Goal: Task Accomplishment & Management: Complete application form

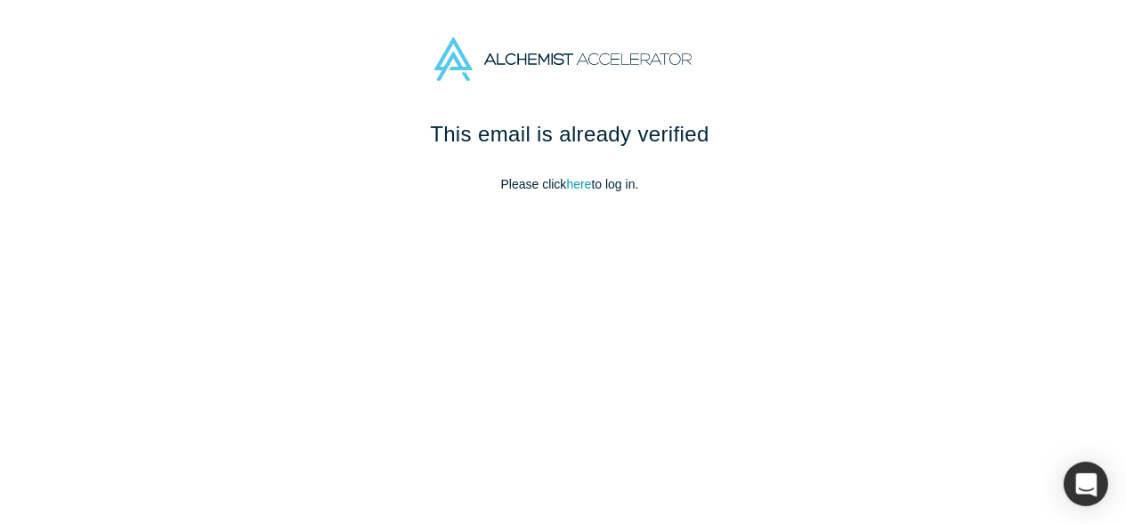
click at [602, 172] on div "This email is already verified Please click here to log in." at bounding box center [570, 165] width 748 height 94
click at [610, 185] on p "Please click here to log in." at bounding box center [570, 184] width 748 height 19
click at [573, 190] on link "here" at bounding box center [578, 184] width 25 height 14
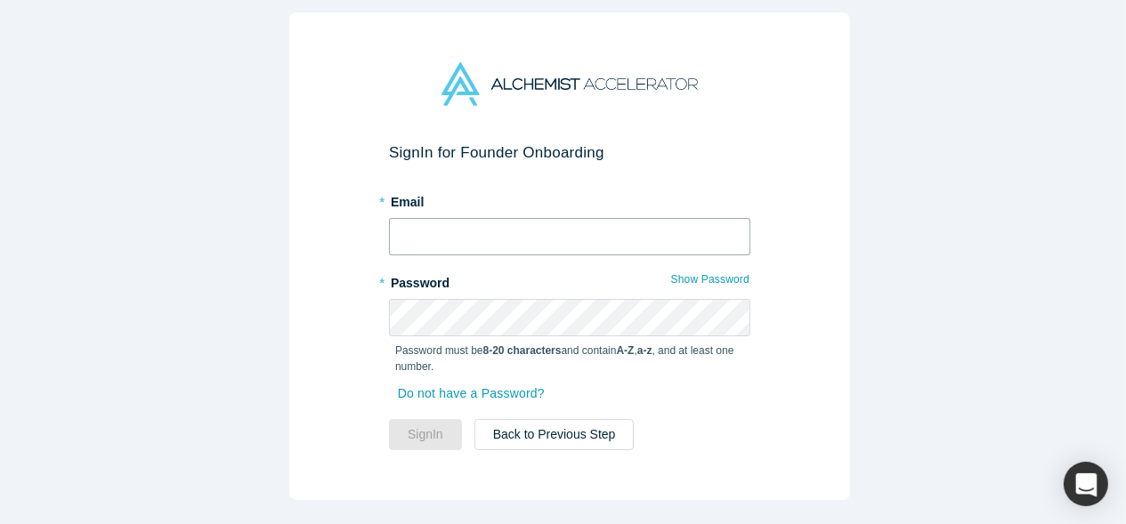
click at [570, 242] on input "text" at bounding box center [569, 236] width 361 height 37
type input "[EMAIL_ADDRESS][DOMAIN_NAME]"
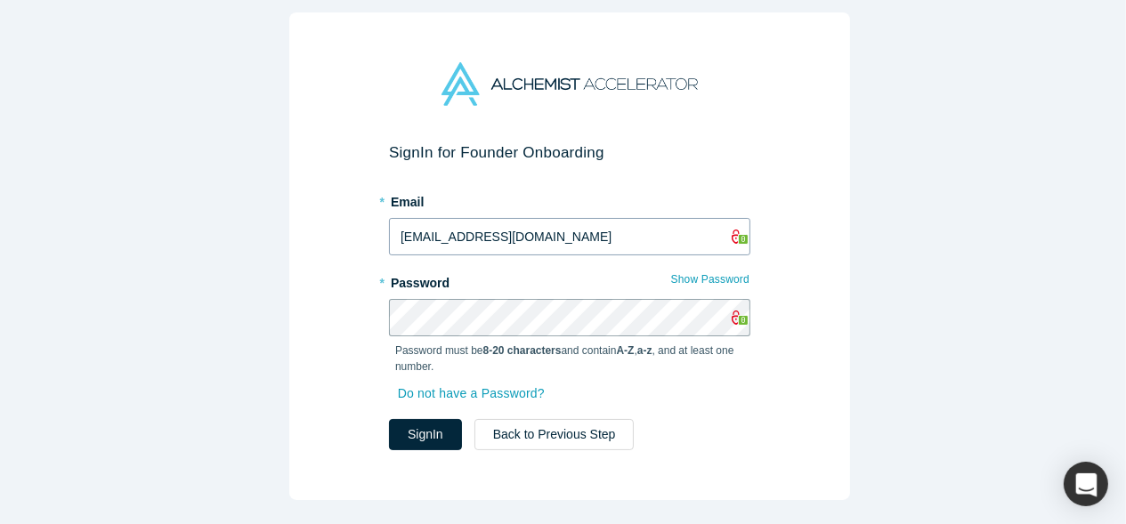
click at [389, 419] on button "Sign In" at bounding box center [425, 434] width 73 height 31
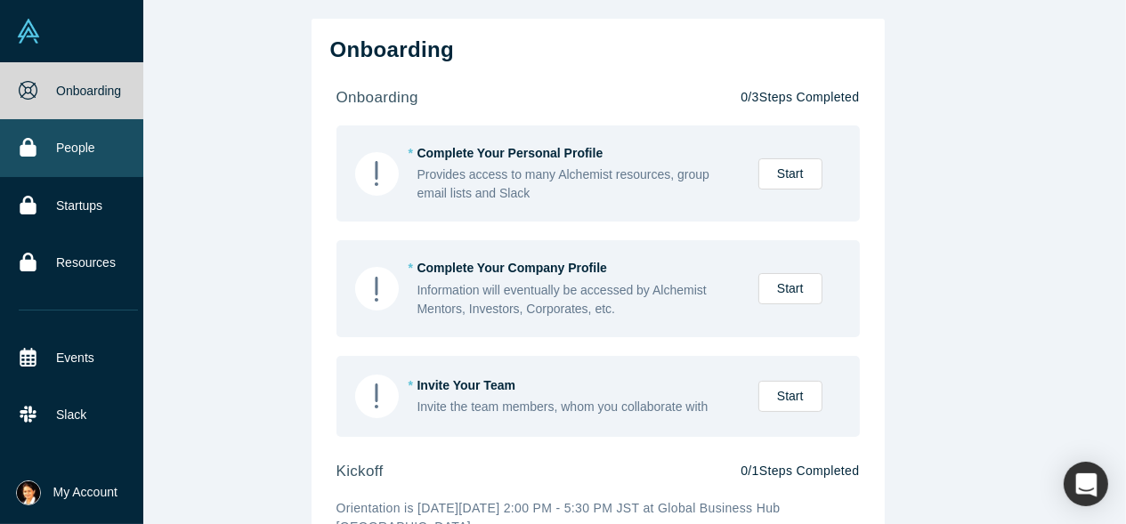
click at [68, 148] on link "People" at bounding box center [78, 147] width 157 height 57
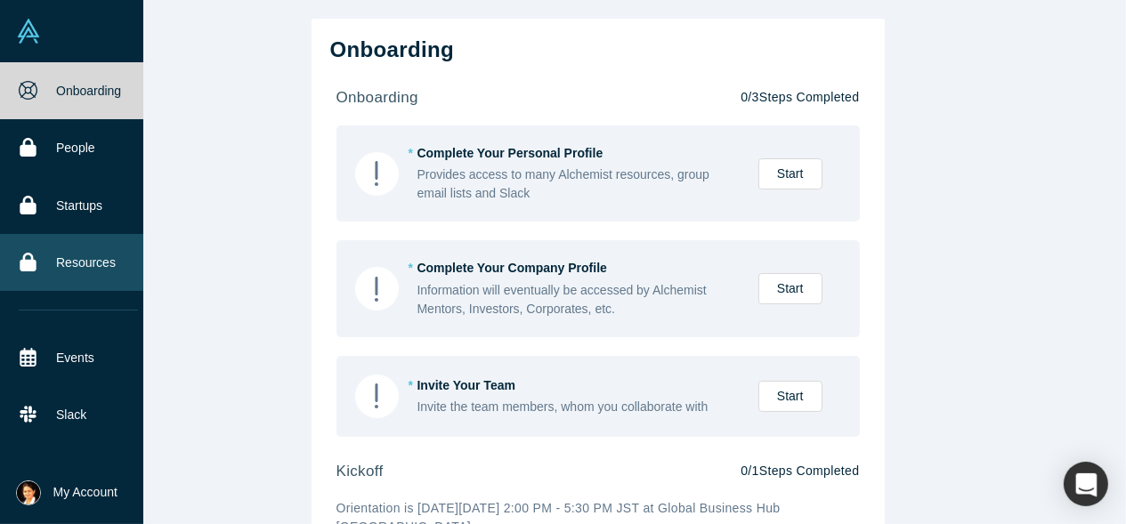
click at [101, 261] on link "Resources" at bounding box center [78, 262] width 157 height 57
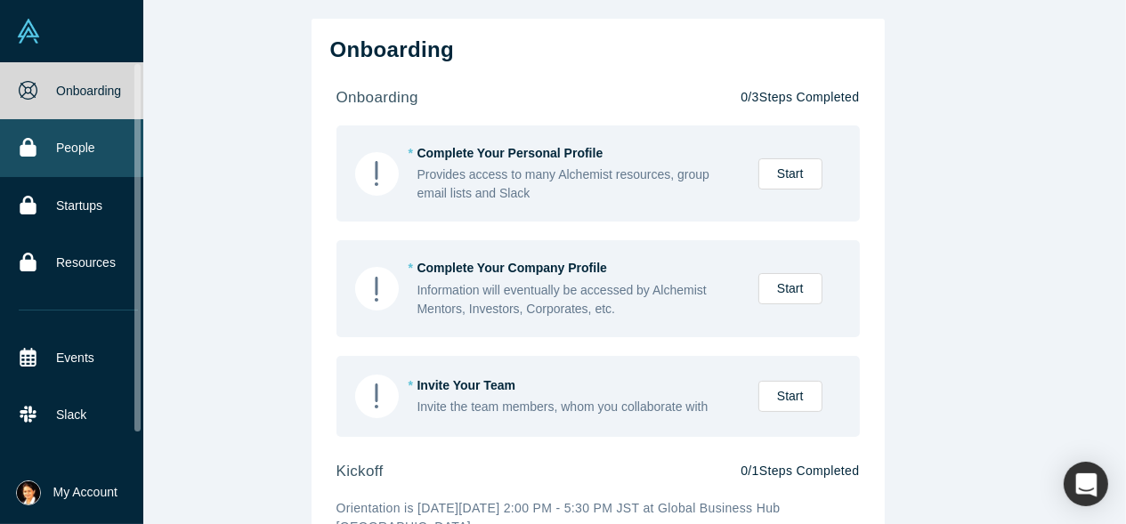
click at [46, 163] on link "People" at bounding box center [78, 147] width 157 height 57
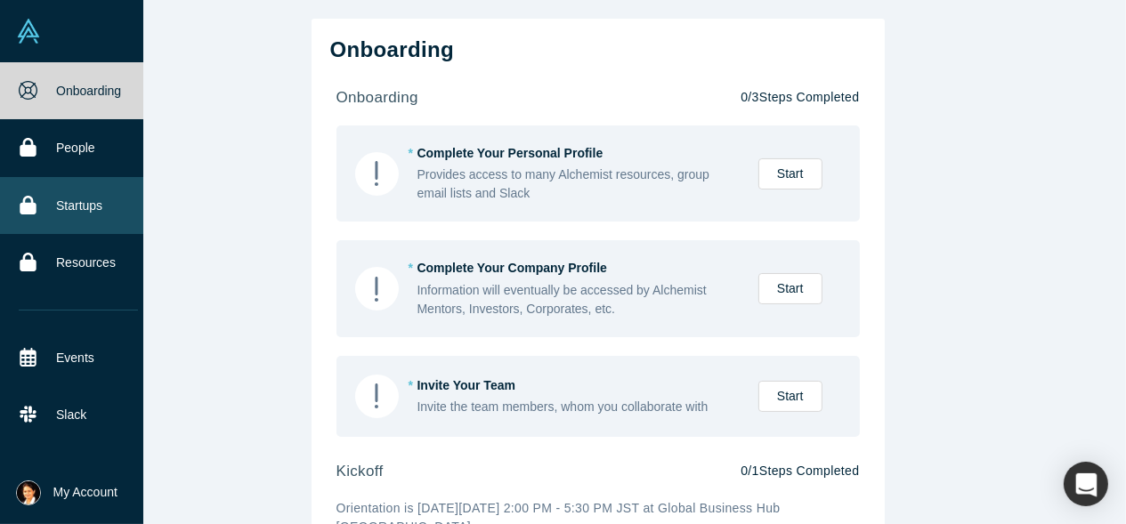
click at [77, 223] on link "Startups" at bounding box center [78, 205] width 157 height 57
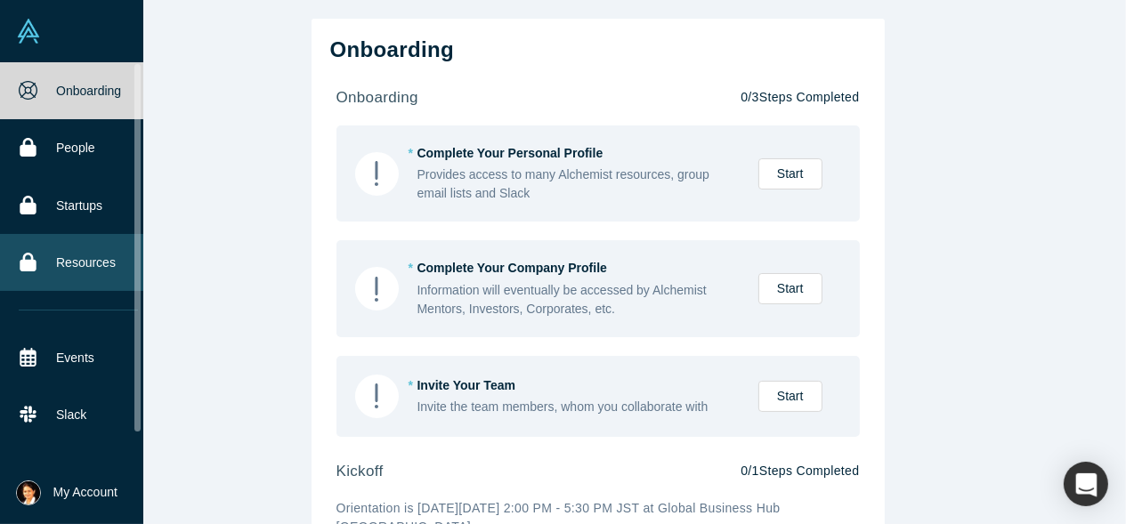
click at [63, 255] on link "Resources" at bounding box center [78, 262] width 157 height 57
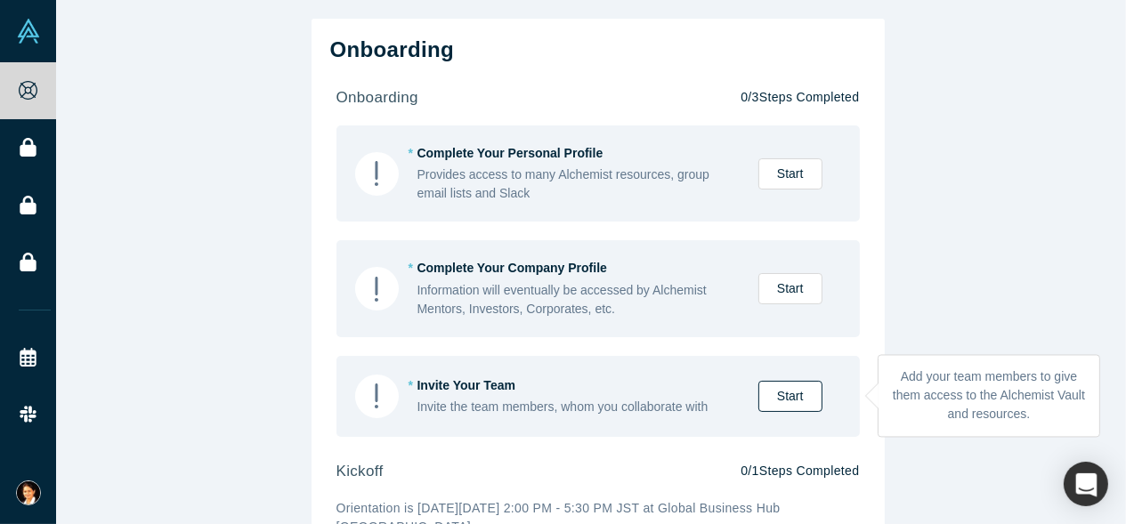
click at [782, 387] on link "Start" at bounding box center [790, 396] width 64 height 31
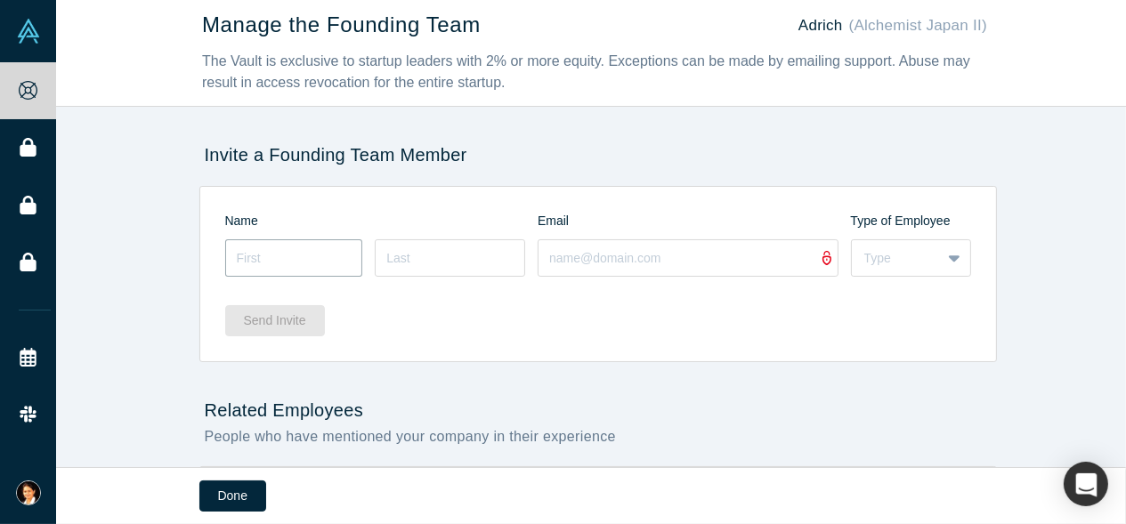
click at [289, 259] on input at bounding box center [294, 257] width 138 height 37
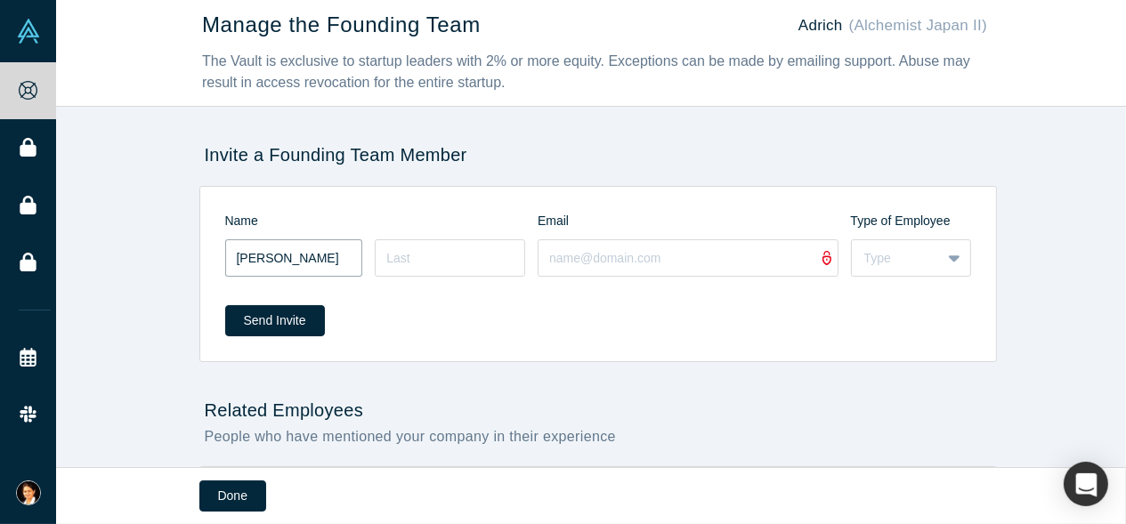
type input "[PERSON_NAME]"
click at [457, 245] on input at bounding box center [450, 257] width 150 height 37
type input "[PERSON_NAME]"
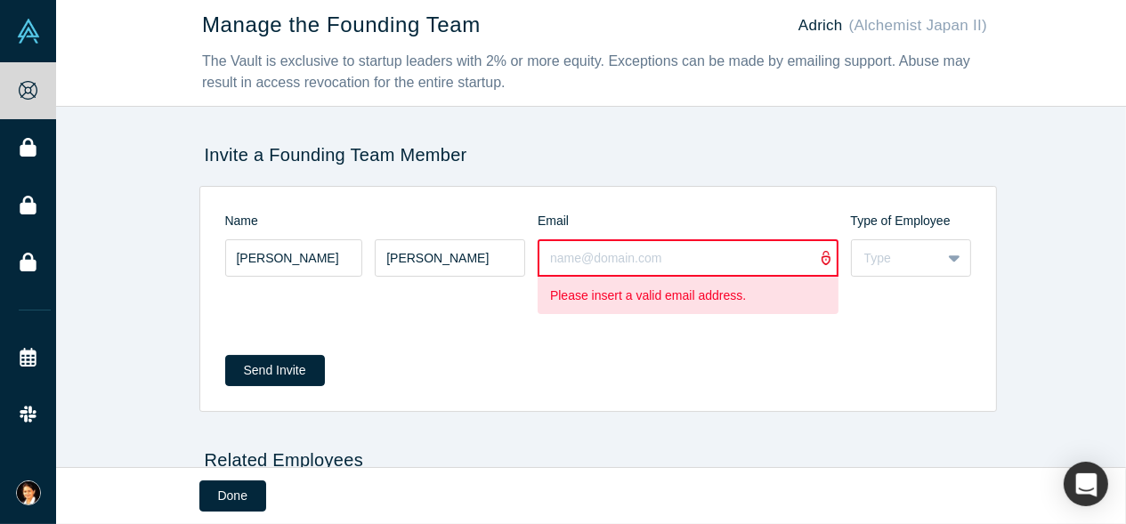
click at [618, 261] on input at bounding box center [688, 257] width 301 height 37
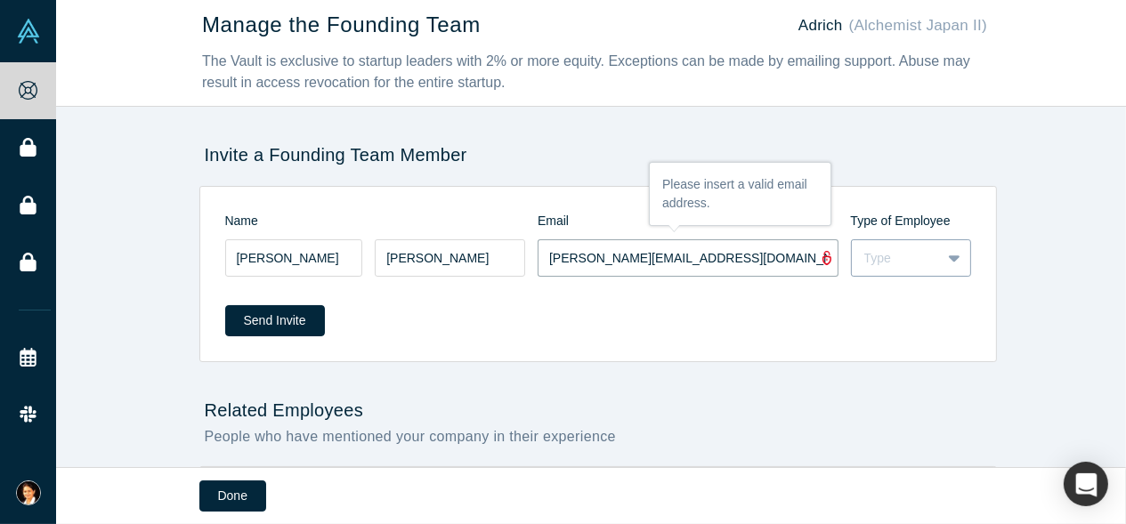
type input "[PERSON_NAME][EMAIL_ADDRESS][DOMAIN_NAME]"
click at [949, 251] on icon at bounding box center [955, 258] width 12 height 18
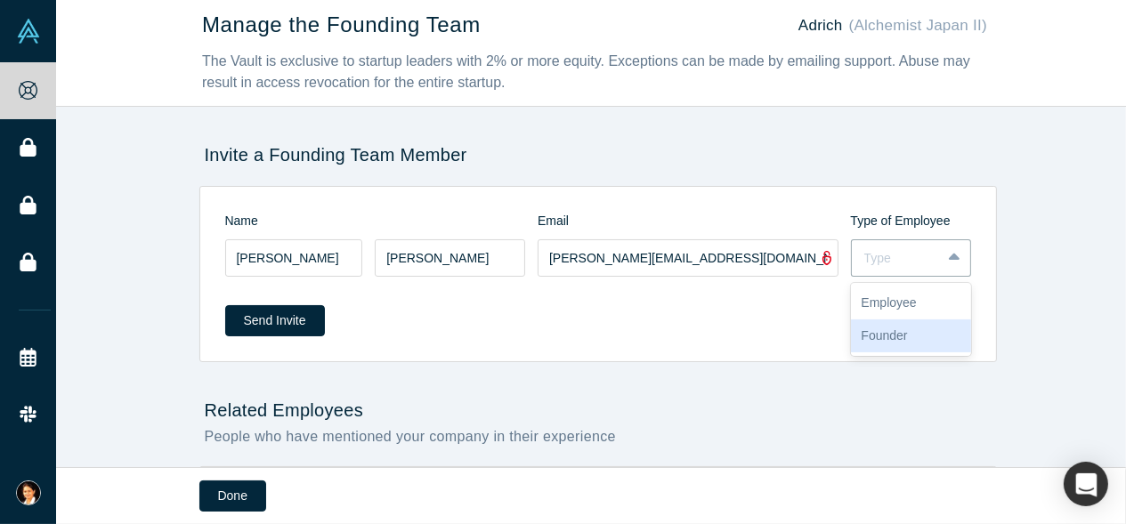
click at [913, 323] on div "Founder" at bounding box center [911, 335] width 120 height 33
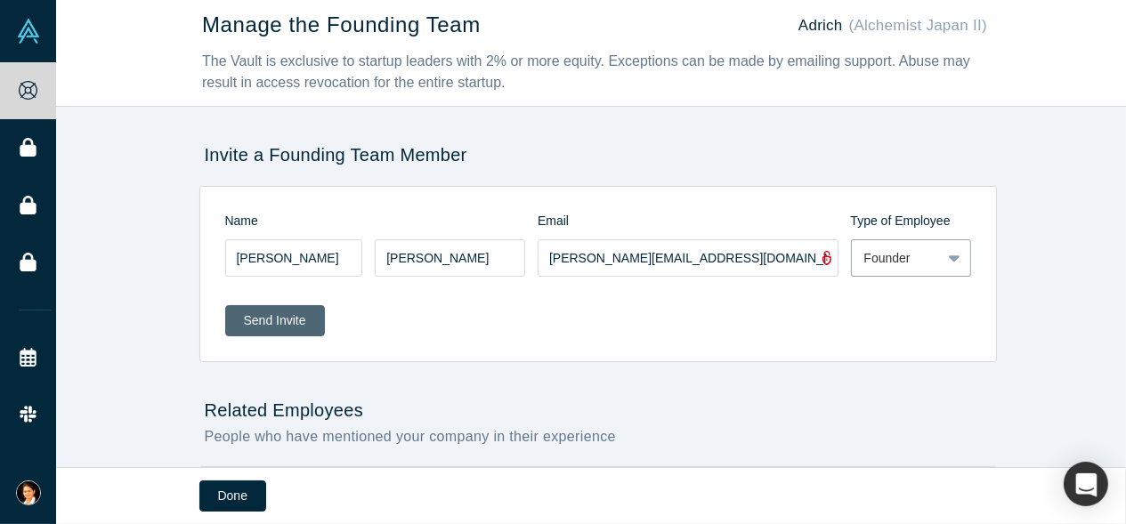
click at [281, 315] on button "Send Invite" at bounding box center [275, 320] width 100 height 31
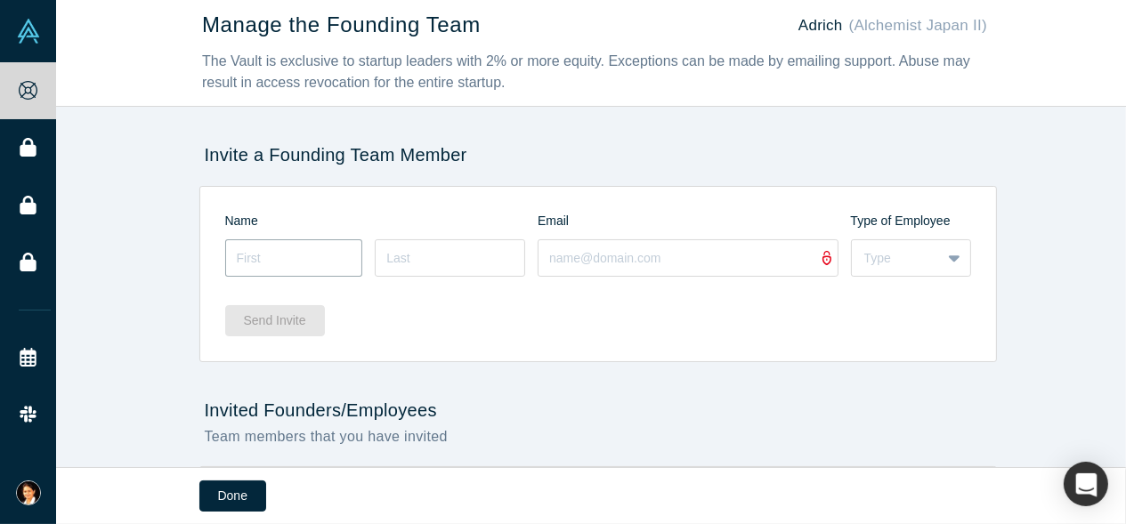
click at [290, 250] on input at bounding box center [294, 257] width 138 height 37
type input "h"
drag, startPoint x: 288, startPoint y: 263, endPoint x: 198, endPoint y: 261, distance: 90.8
click at [200, 261] on form "Name Email Type of Employee harish Type Send Invite" at bounding box center [598, 268] width 796 height 162
type input "Harish"
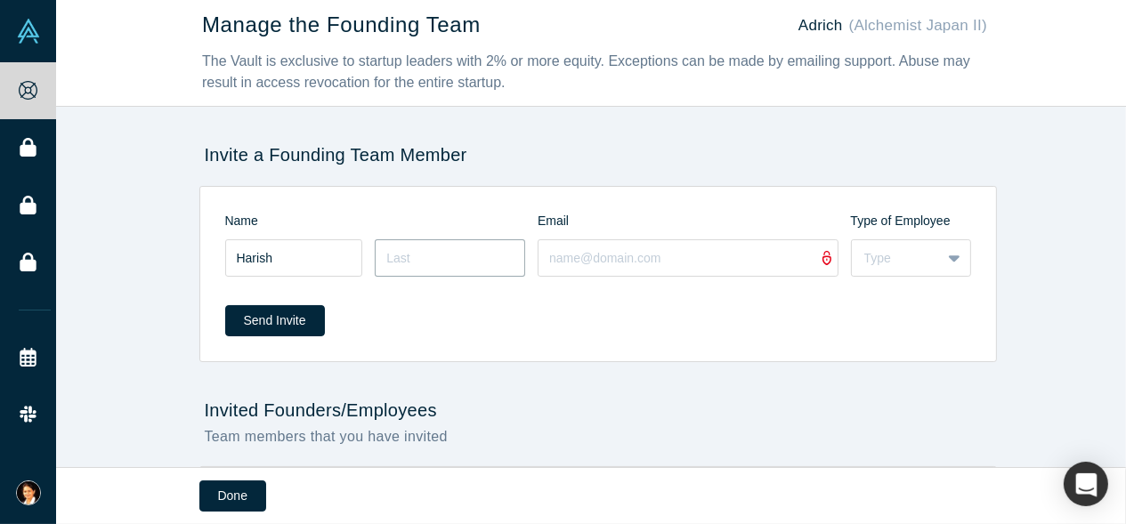
click at [445, 244] on input at bounding box center [450, 257] width 150 height 37
type input "Mandya"
click at [582, 256] on input at bounding box center [688, 257] width 301 height 37
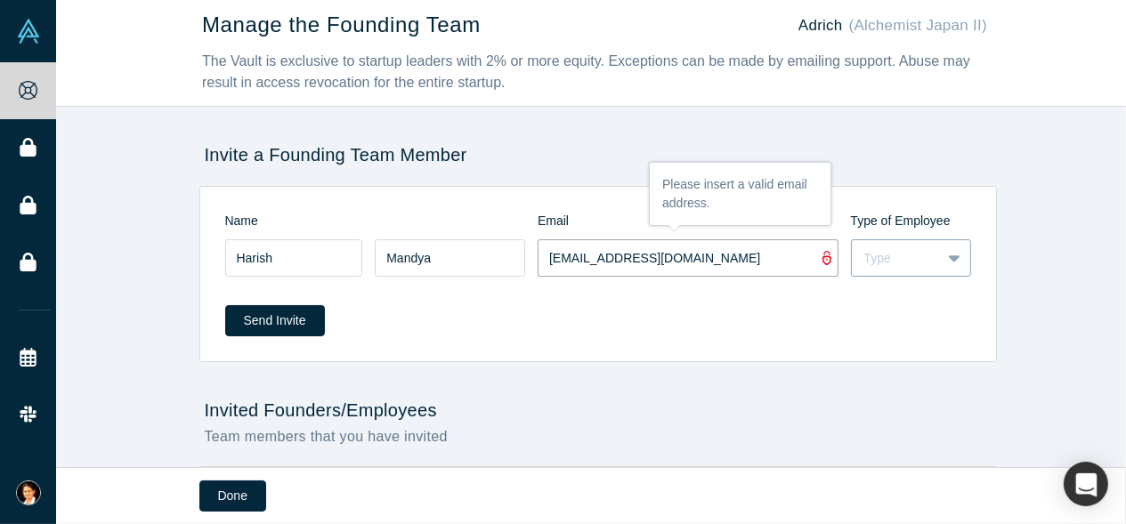
type input "[EMAIL_ADDRESS][DOMAIN_NAME]"
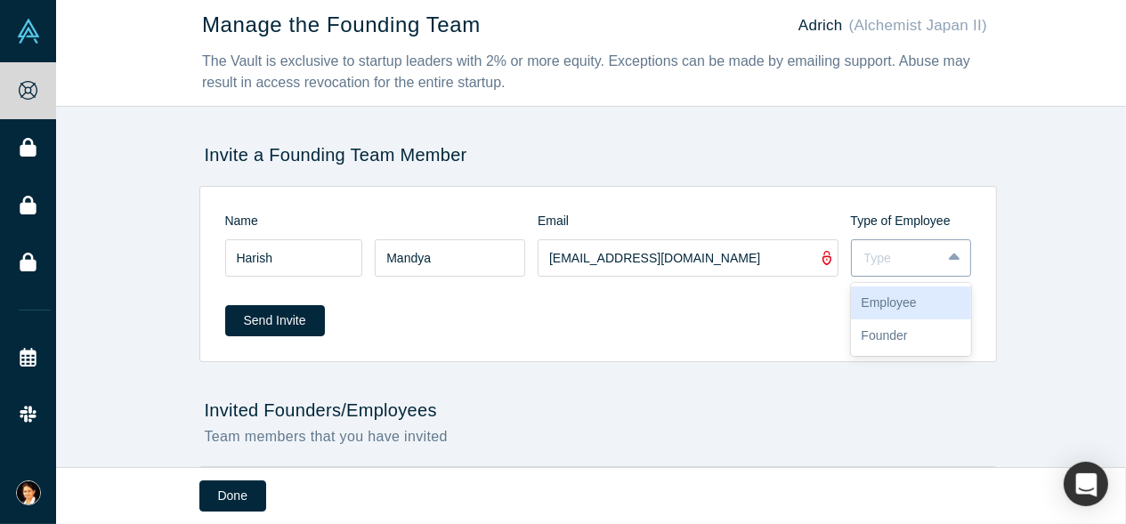
click at [911, 244] on div "Type" at bounding box center [911, 257] width 120 height 37
click at [893, 340] on div "Founder" at bounding box center [911, 335] width 120 height 33
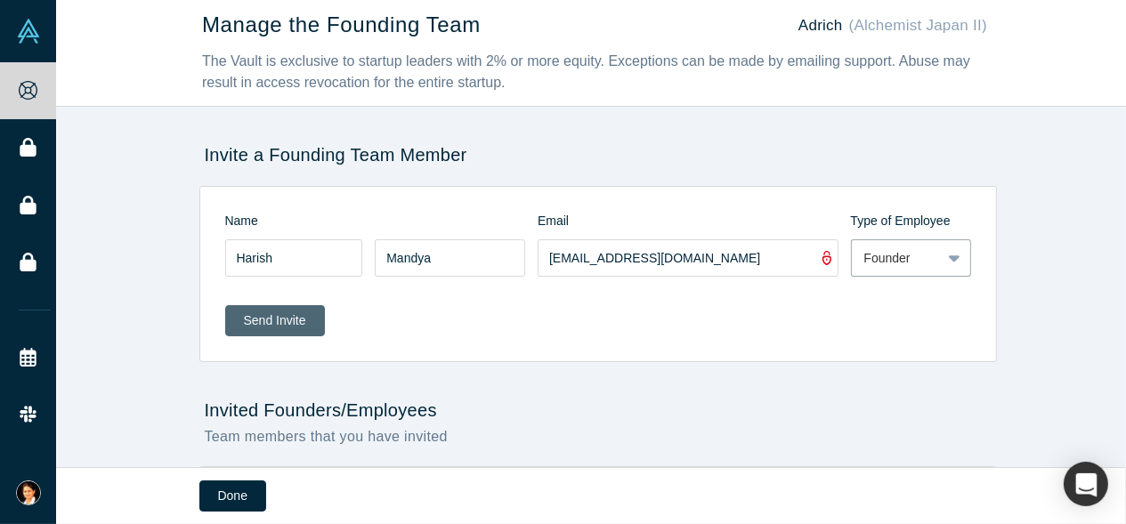
click at [289, 321] on button "Send Invite" at bounding box center [275, 320] width 100 height 31
